Goal: Task Accomplishment & Management: Manage account settings

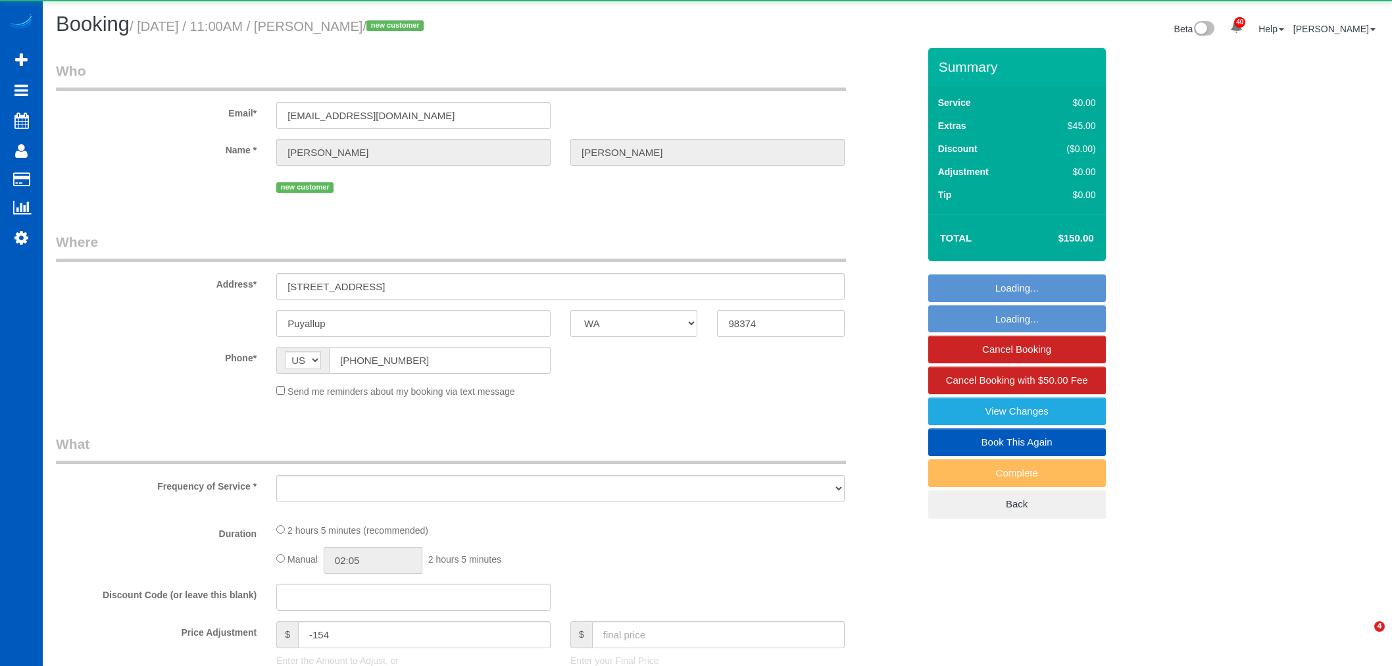
select select "WA"
select select "object:2538"
select select "string:fspay-2c545bbd-aced-4aef-a6e3-ab687da0ab2e"
select select "199"
select select "2001"
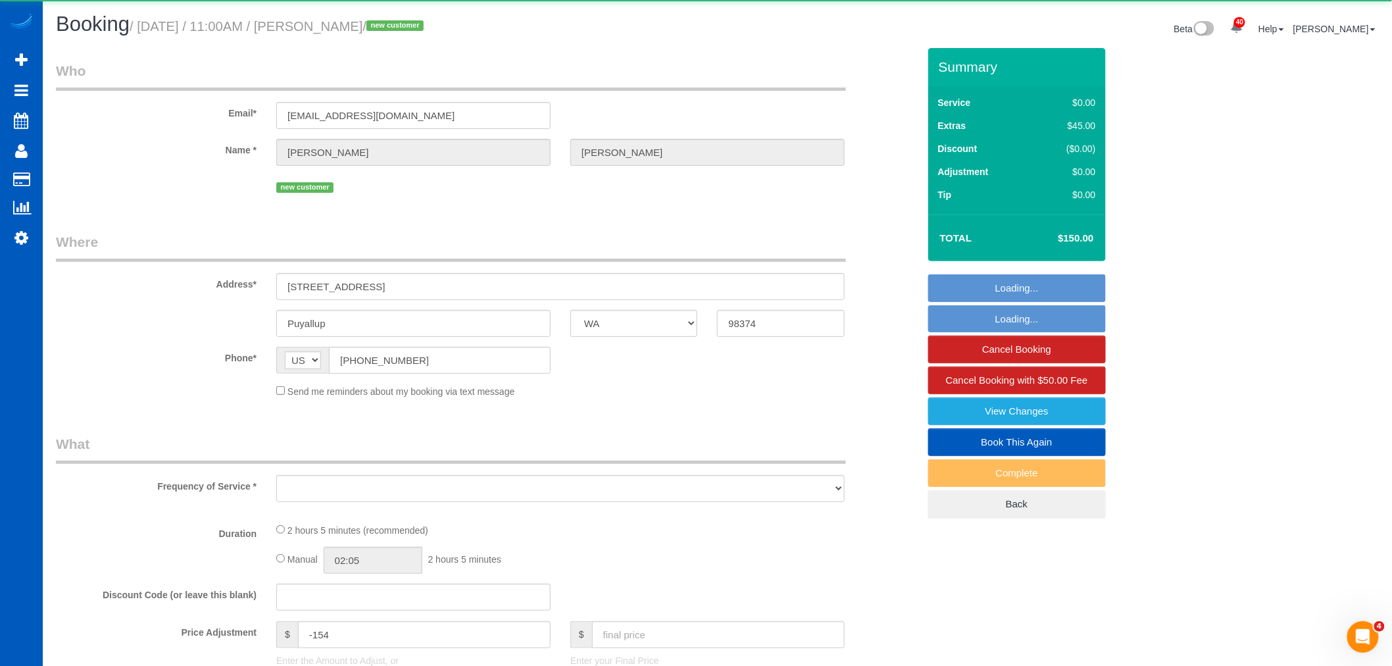
select select "3"
select select "spot6"
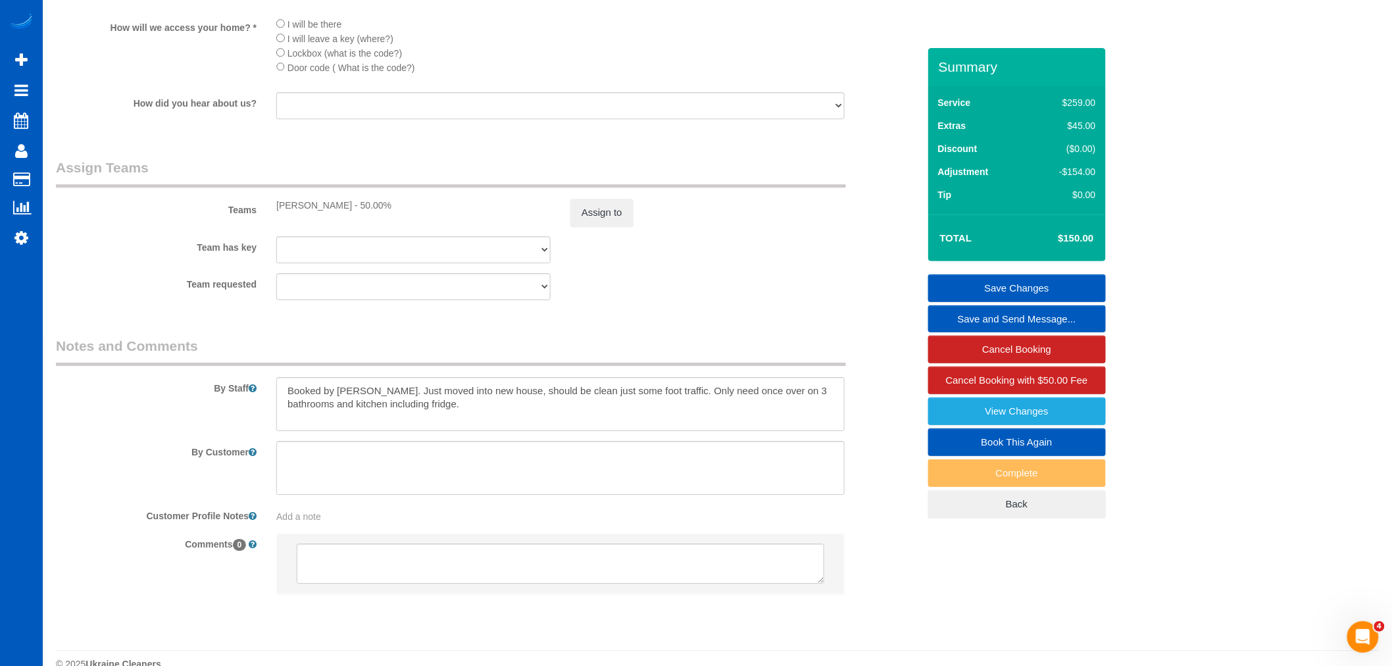
scroll to position [1633, 0]
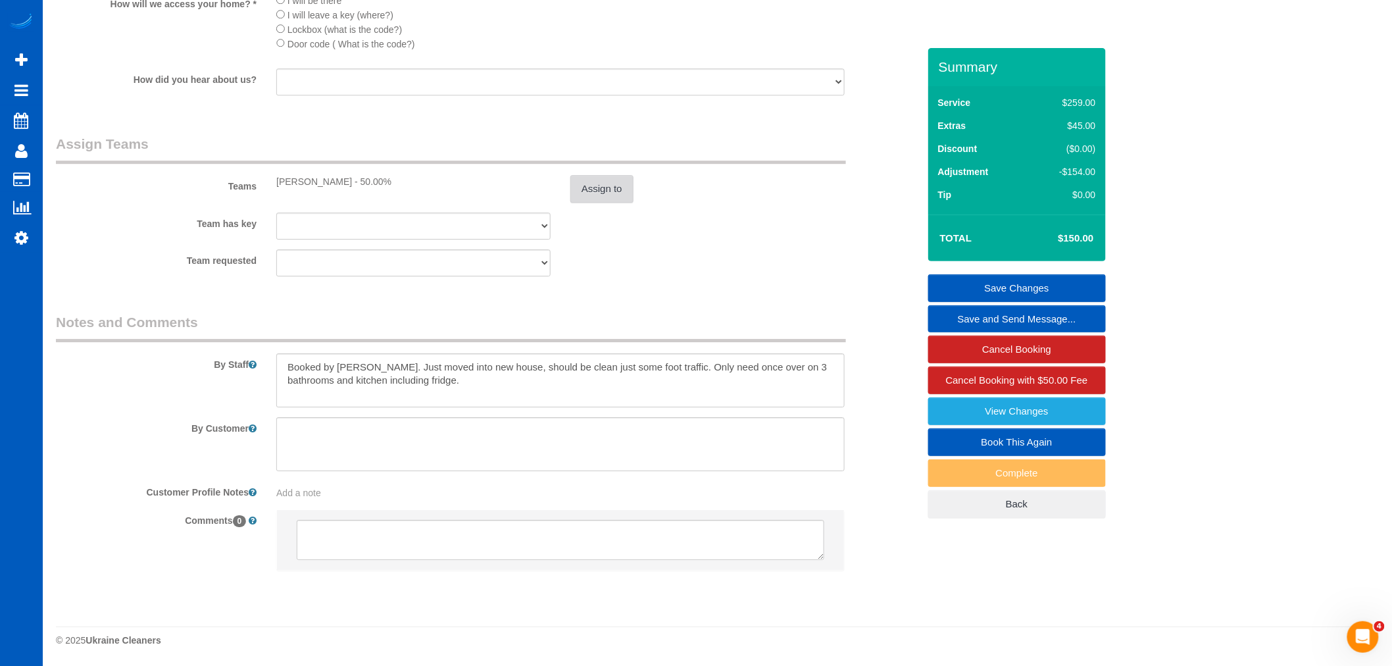
click at [603, 191] on button "Assign to" at bounding box center [601, 189] width 63 height 28
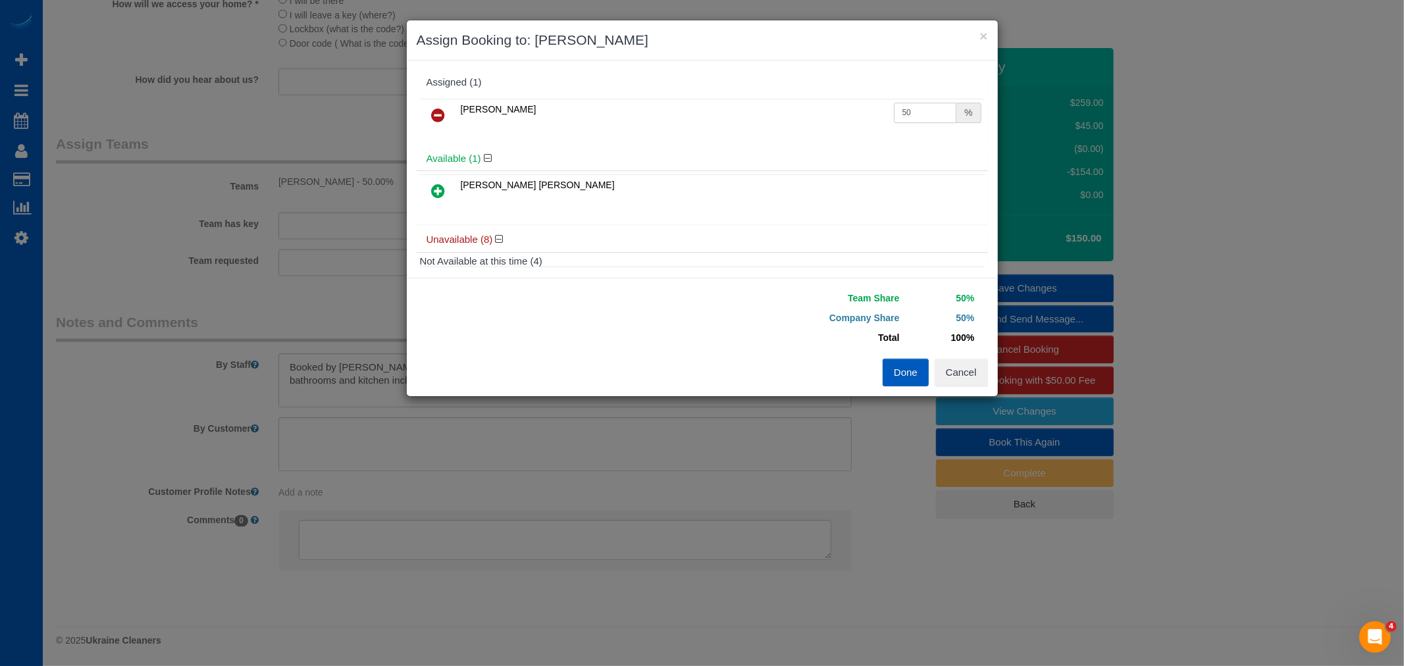
click at [901, 114] on input "50" at bounding box center [925, 113] width 63 height 20
drag, startPoint x: 897, startPoint y: 113, endPoint x: 917, endPoint y: 113, distance: 20.4
click at [917, 113] on input "50" at bounding box center [925, 113] width 63 height 20
type input "55"
click at [903, 366] on button "Done" at bounding box center [905, 373] width 46 height 28
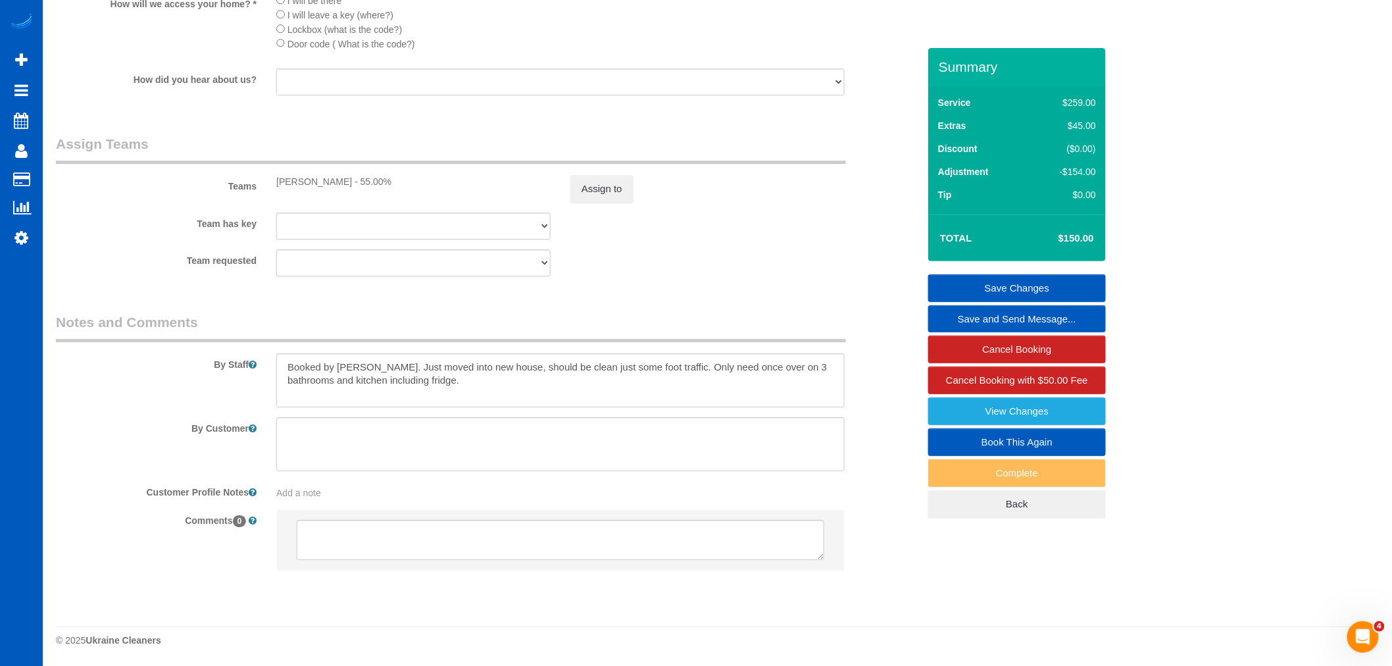
drag, startPoint x: 1009, startPoint y: 274, endPoint x: 1004, endPoint y: 282, distance: 8.6
click at [1004, 282] on link "Save Changes" at bounding box center [1017, 288] width 178 height 28
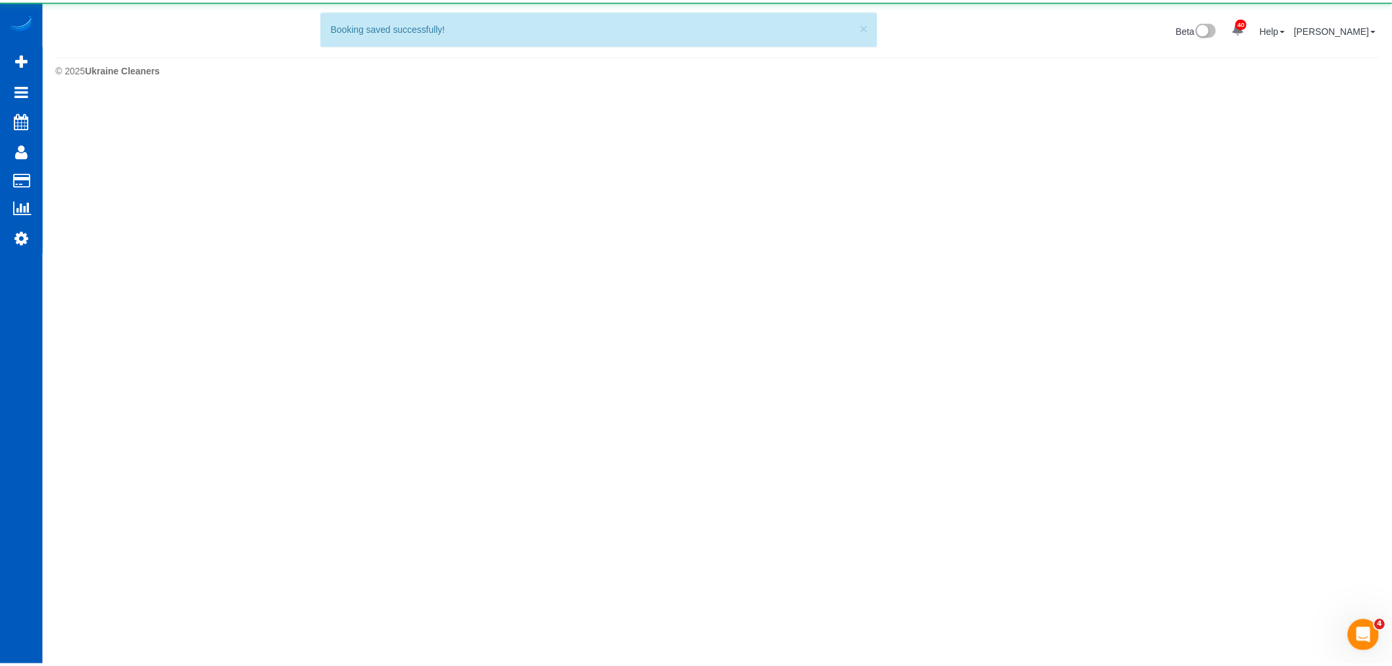
scroll to position [0, 0]
